Goal: Information Seeking & Learning: Understand process/instructions

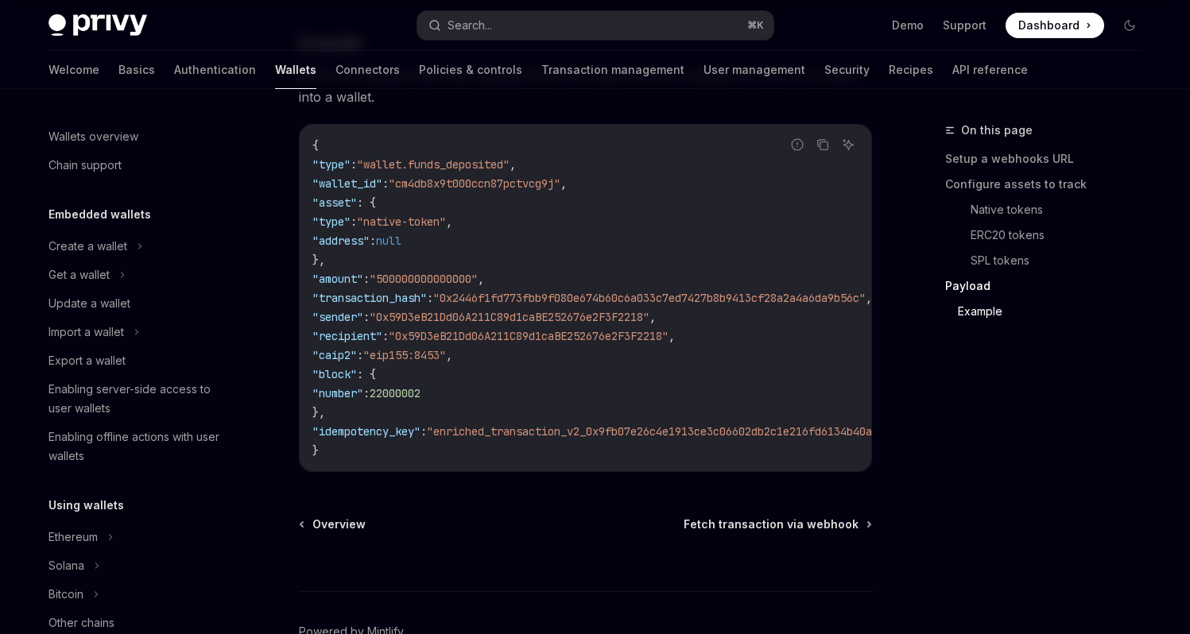
scroll to position [0, 23]
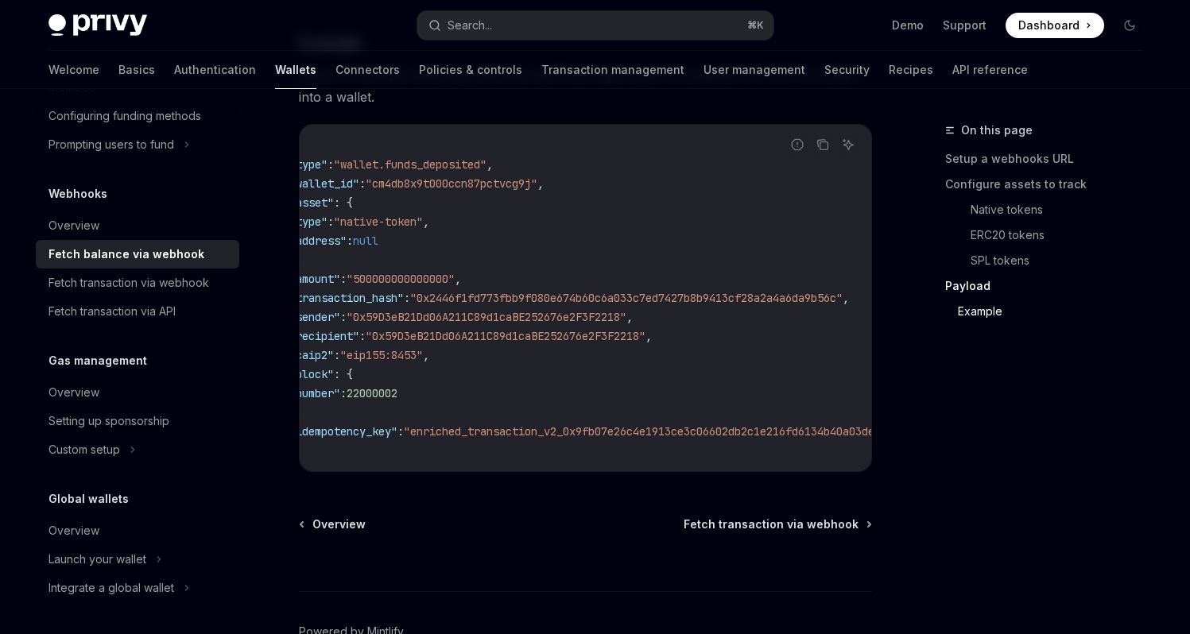
click at [1008, 467] on div "On this page Setup a webhooks URL Configure assets to track Native tokens ERC20…" at bounding box center [1034, 377] width 242 height 513
click at [643, 223] on code "{ "type" : "wallet.funds_deposited" , "wallet_id" : "cm4db8x9t000ccn87pctvcg9j"…" at bounding box center [667, 298] width 757 height 324
